Goal: Complete application form

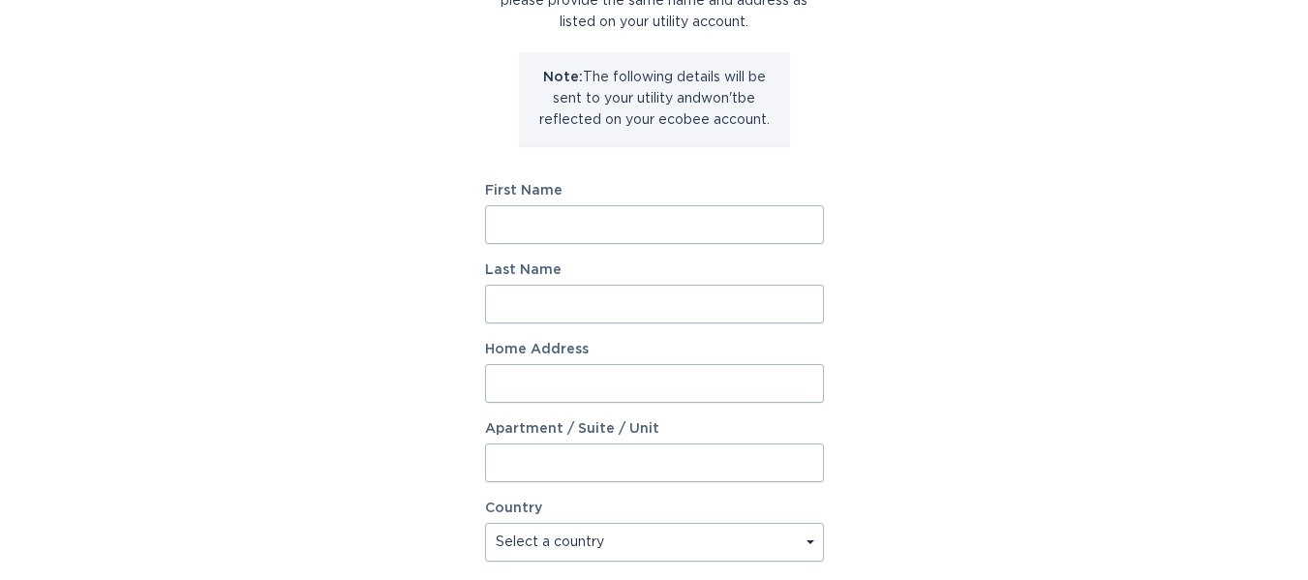
scroll to position [194, 0]
click at [646, 214] on input "First Name" at bounding box center [654, 223] width 339 height 39
type input "[PERSON_NAME]"
type input "33042 [GEOGRAPHIC_DATA]"
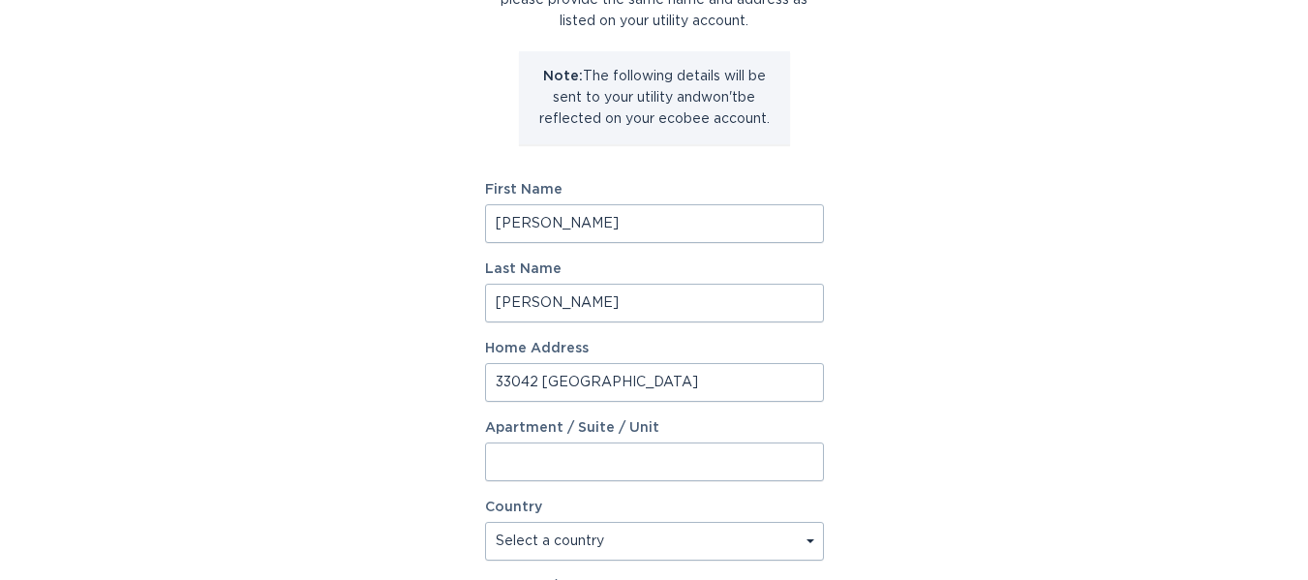
select select "US"
type input "[GEOGRAPHIC_DATA]"
type input "48048"
select select "MI"
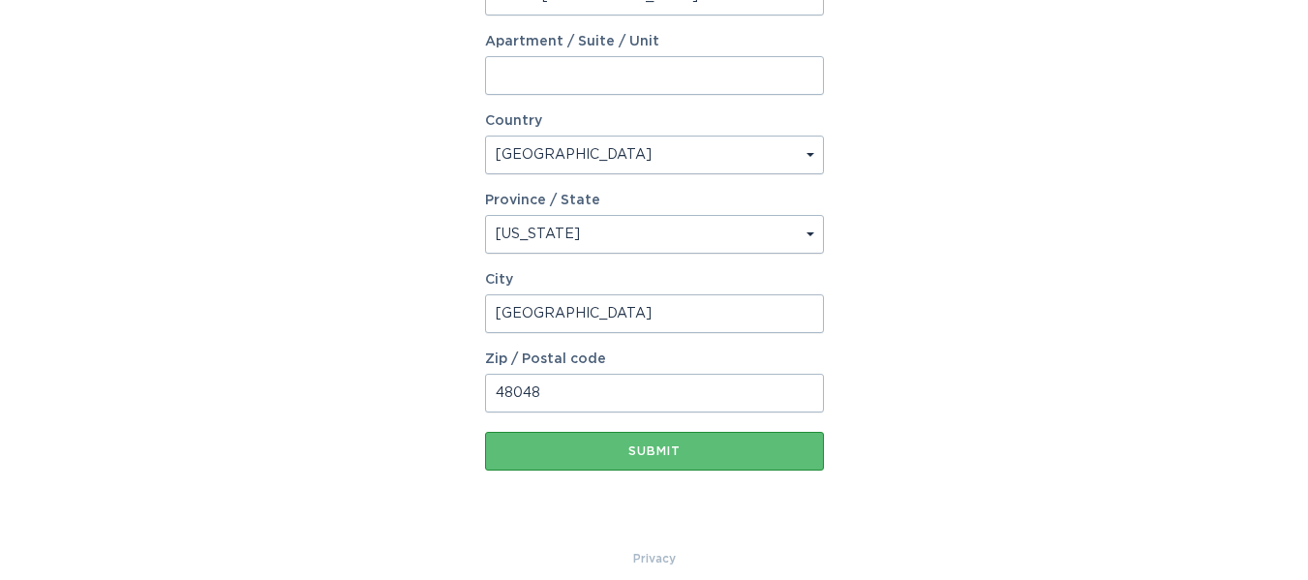
scroll to position [581, 0]
click at [672, 439] on button "Submit" at bounding box center [654, 450] width 339 height 39
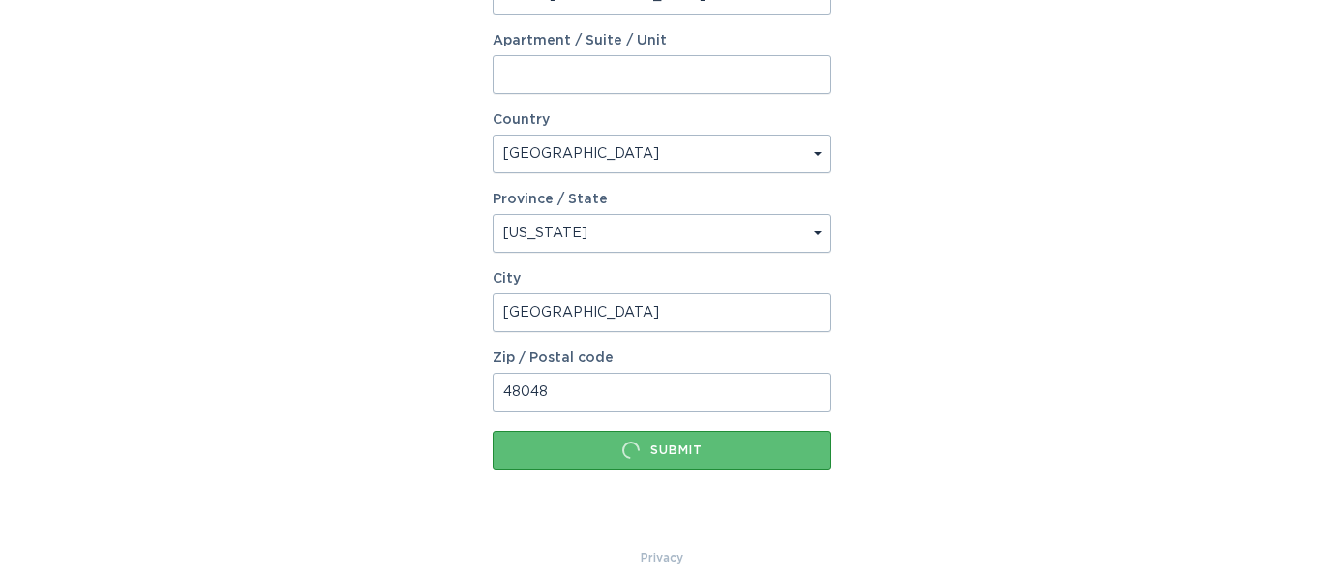
scroll to position [0, 0]
